Goal: Transaction & Acquisition: Book appointment/travel/reservation

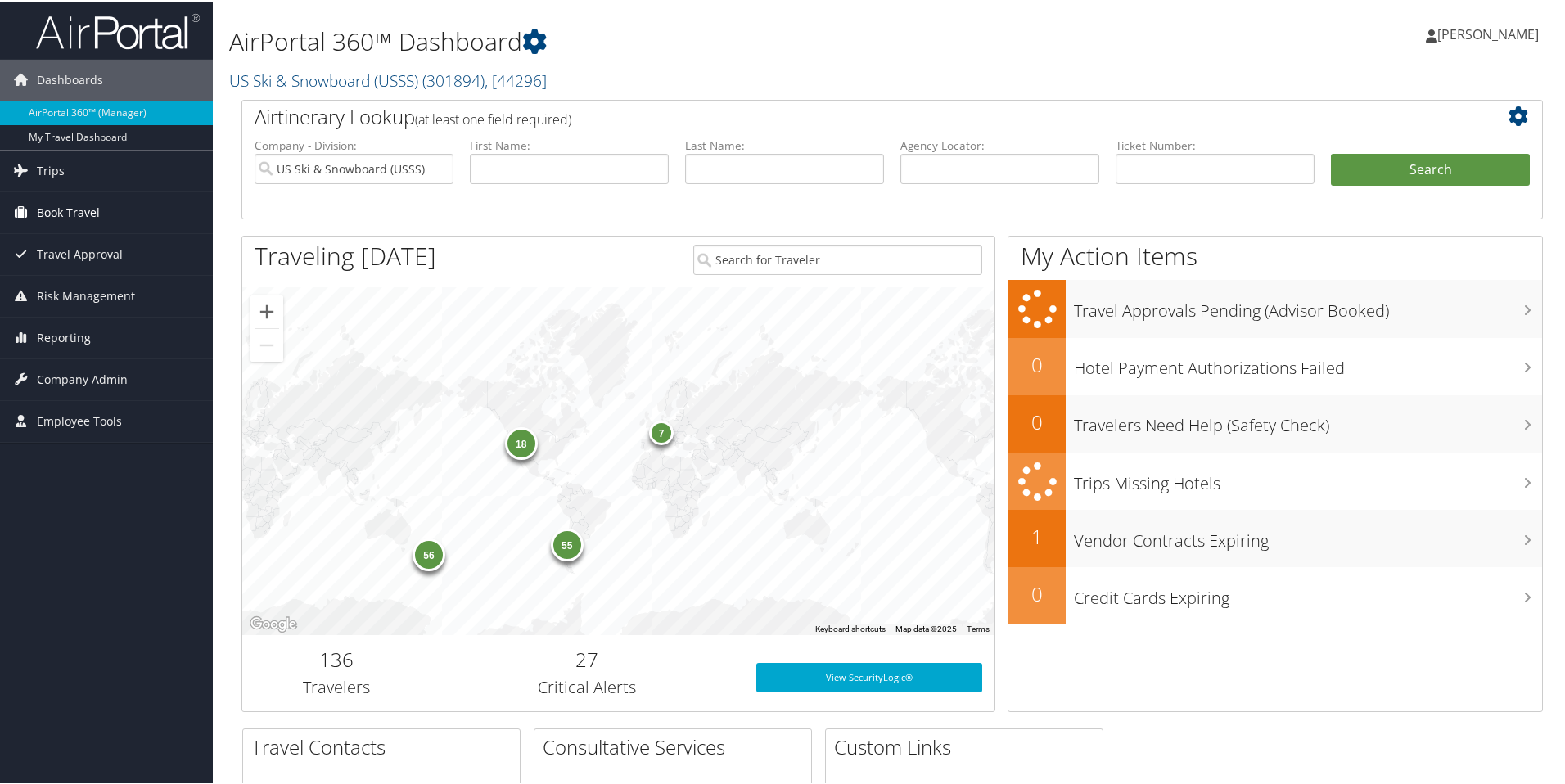
click at [74, 206] on span "Book Travel" at bounding box center [69, 211] width 63 height 41
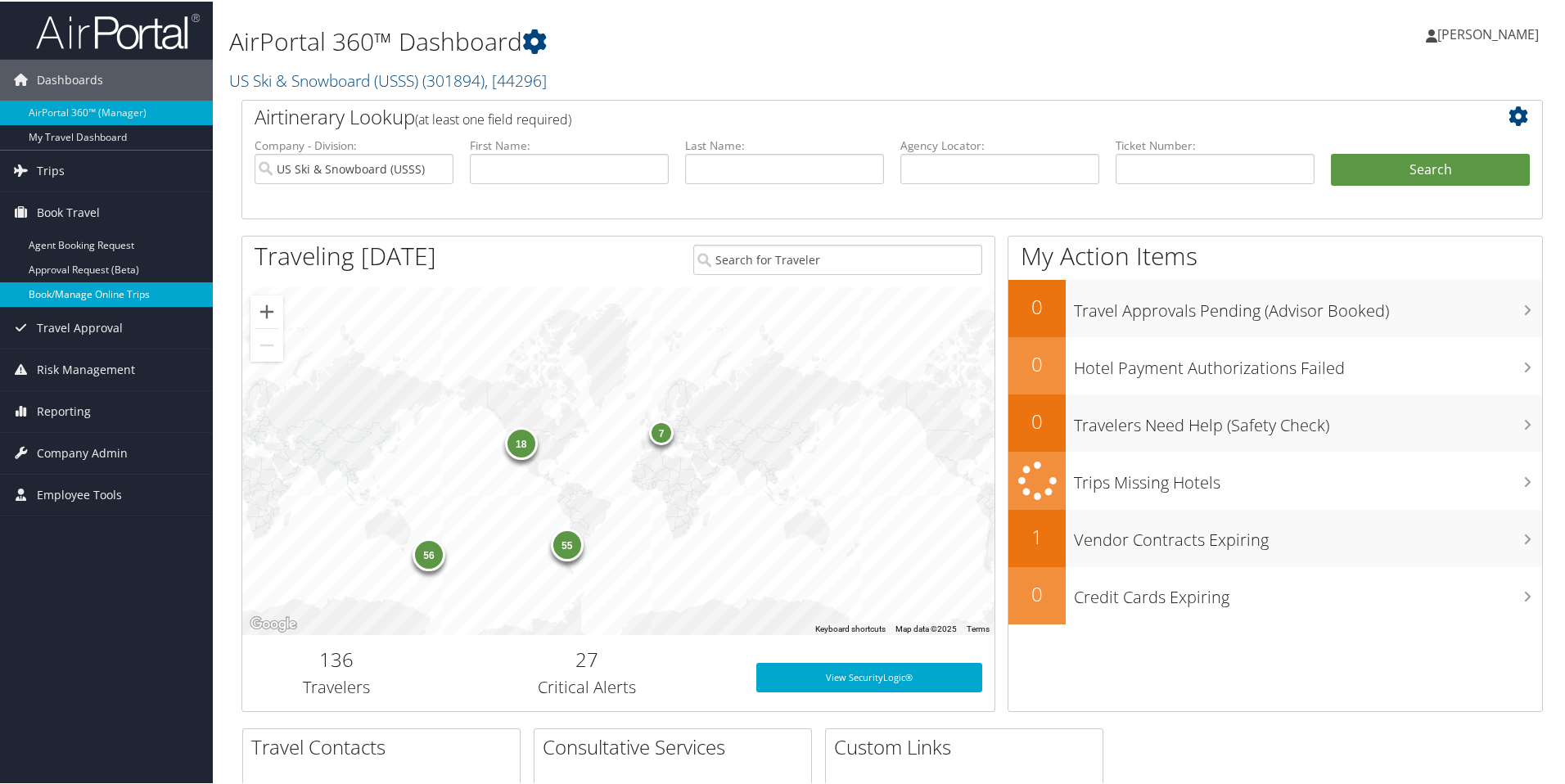
click at [71, 292] on link "Book/Manage Online Trips" at bounding box center [106, 292] width 213 height 24
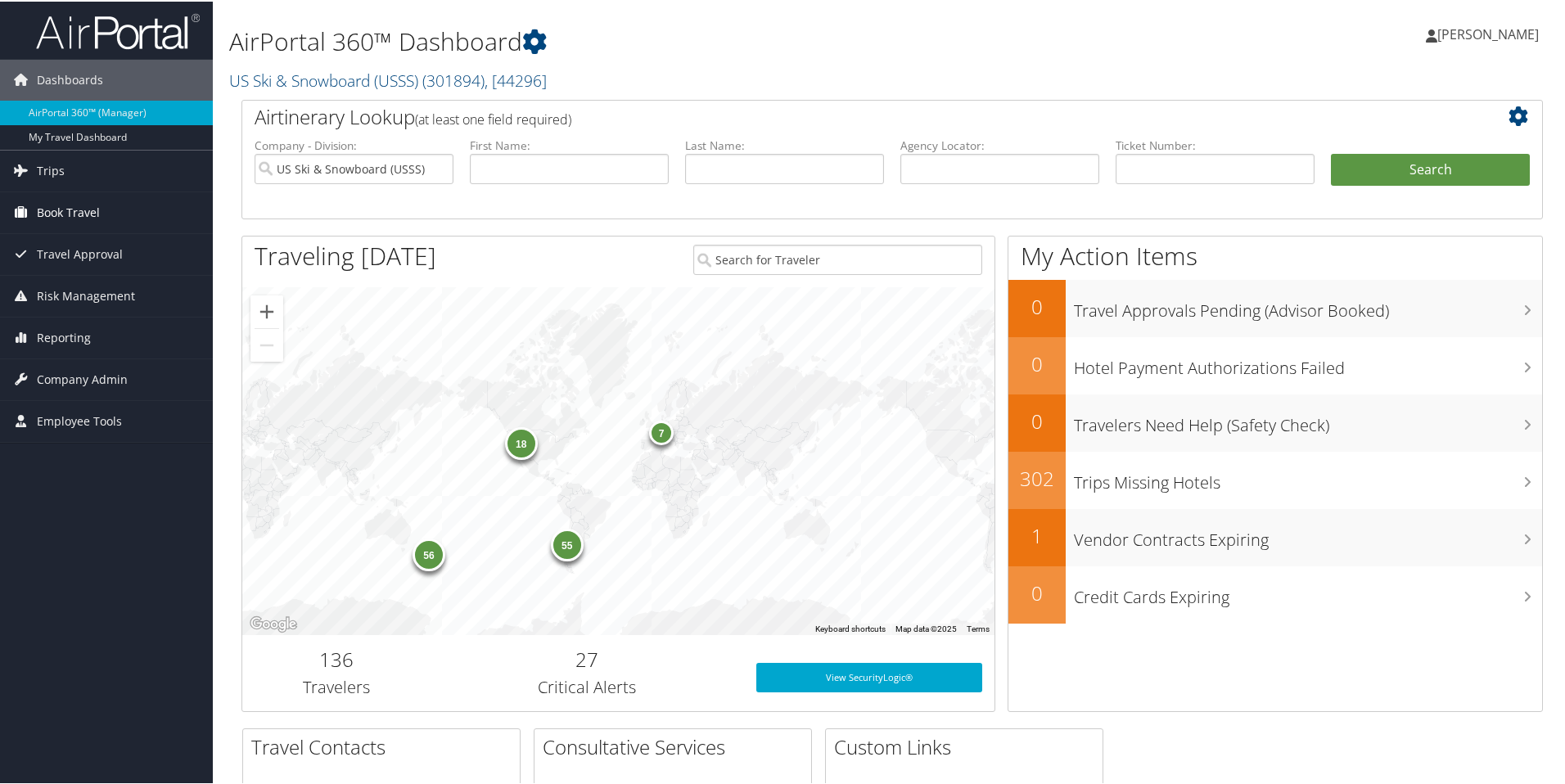
click at [58, 206] on span "Book Travel" at bounding box center [69, 211] width 63 height 41
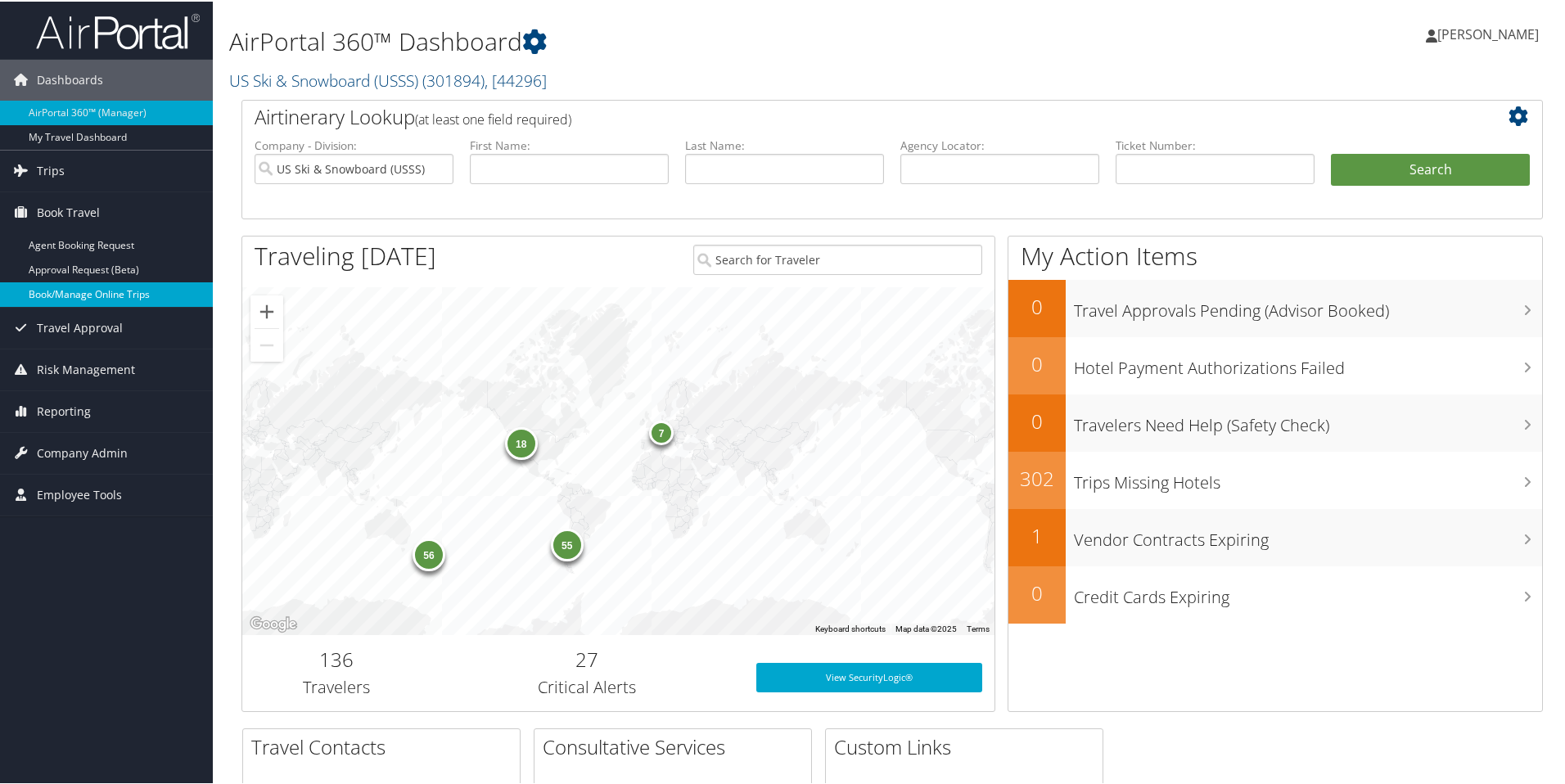
click at [64, 301] on link "Book/Manage Online Trips" at bounding box center [106, 292] width 213 height 24
